Goal: Task Accomplishment & Management: Manage account settings

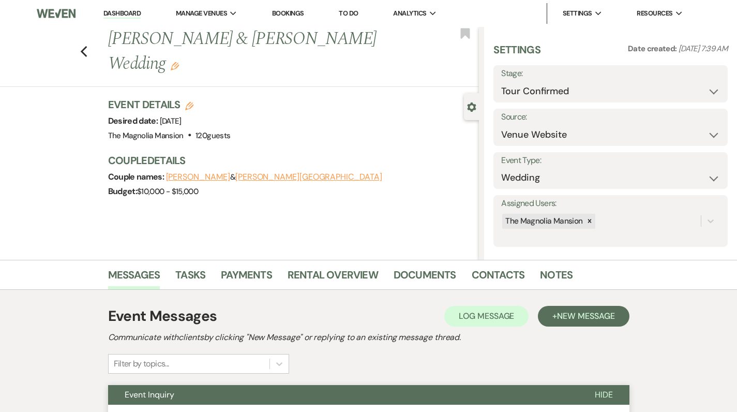
select select "4"
select select "5"
click at [90, 48] on div "Previous [PERSON_NAME] & [PERSON_NAME] Wedding Edit Bookmark" at bounding box center [237, 57] width 484 height 60
click at [87, 46] on use "button" at bounding box center [83, 51] width 7 height 11
select select "4"
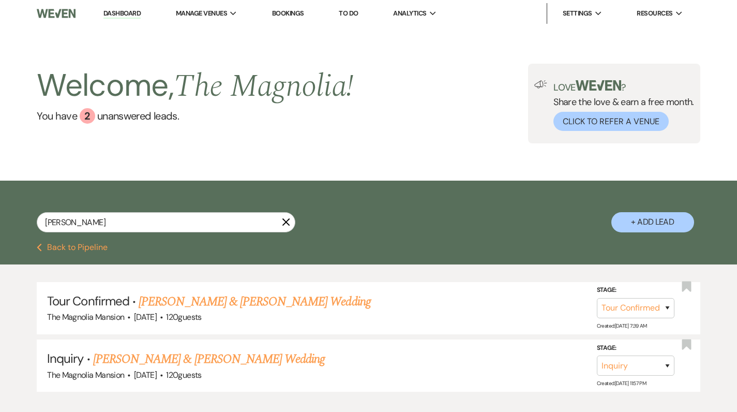
click at [116, 19] on li "Dashboard" at bounding box center [122, 13] width 48 height 21
click at [127, 12] on link "Dashboard" at bounding box center [121, 14] width 37 height 10
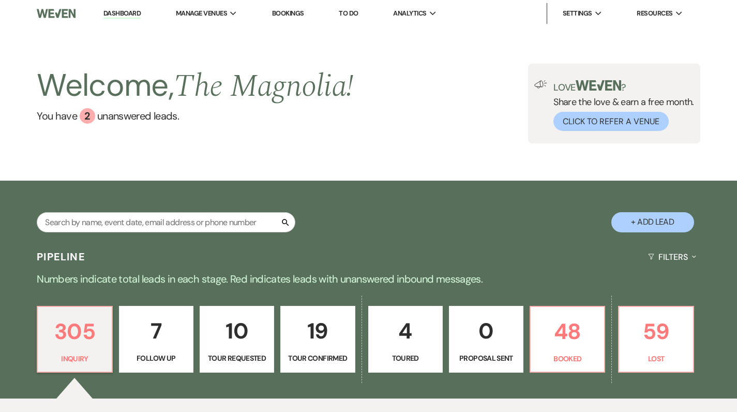
click at [127, 12] on link "Dashboard" at bounding box center [121, 14] width 37 height 10
